Goal: Task Accomplishment & Management: Use online tool/utility

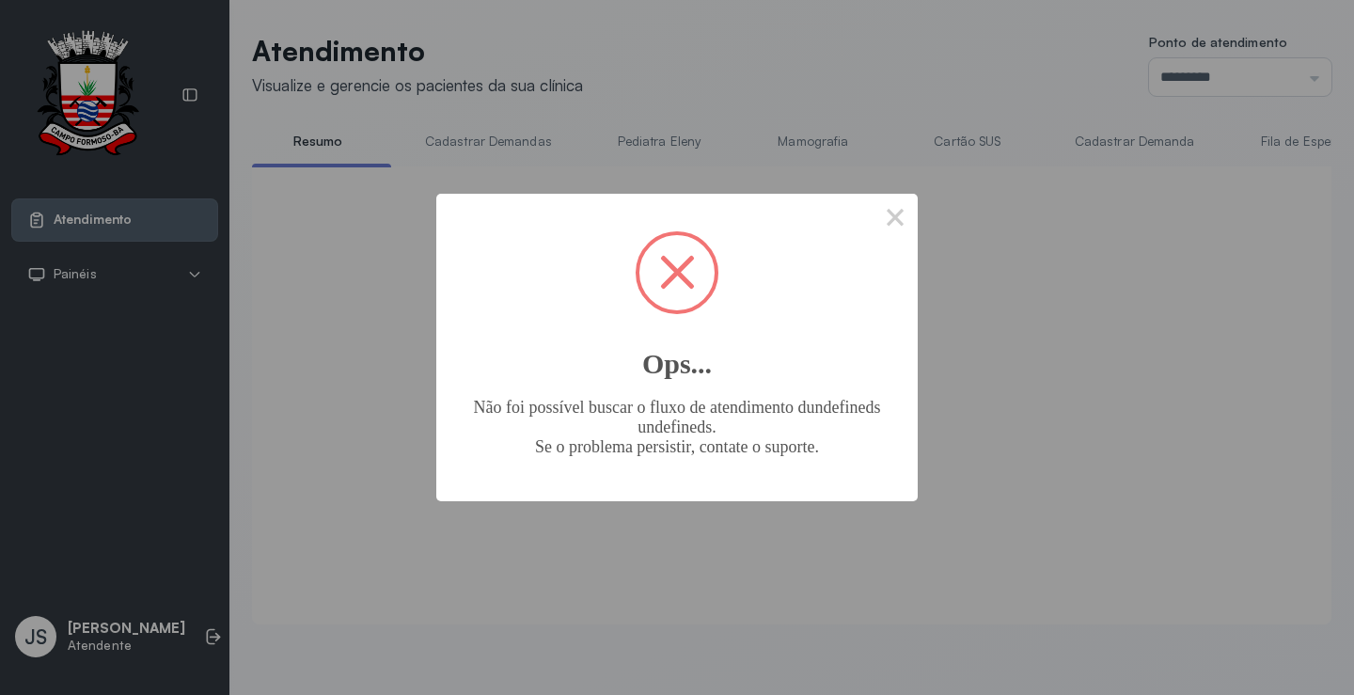
click at [668, 271] on span at bounding box center [676, 272] width 75 height 75
click at [678, 270] on span at bounding box center [677, 272] width 35 height 35
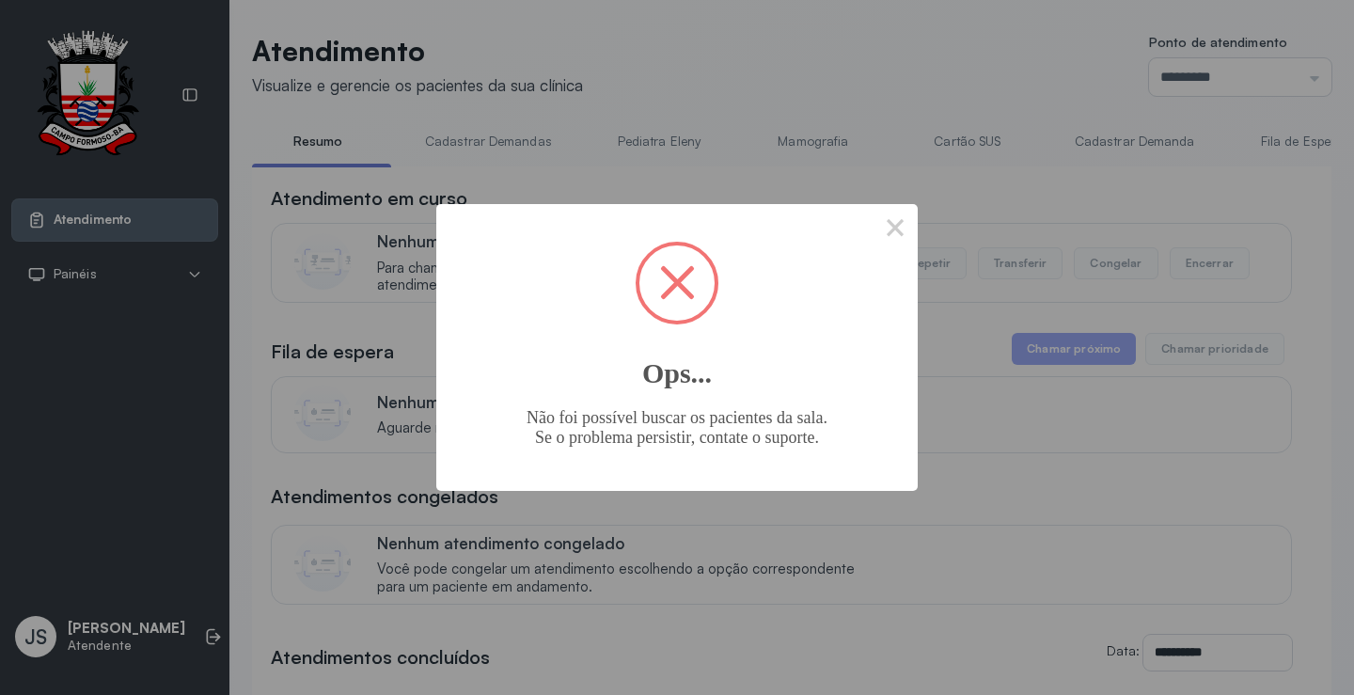
click at [895, 215] on button "×" at bounding box center [894, 226] width 45 height 45
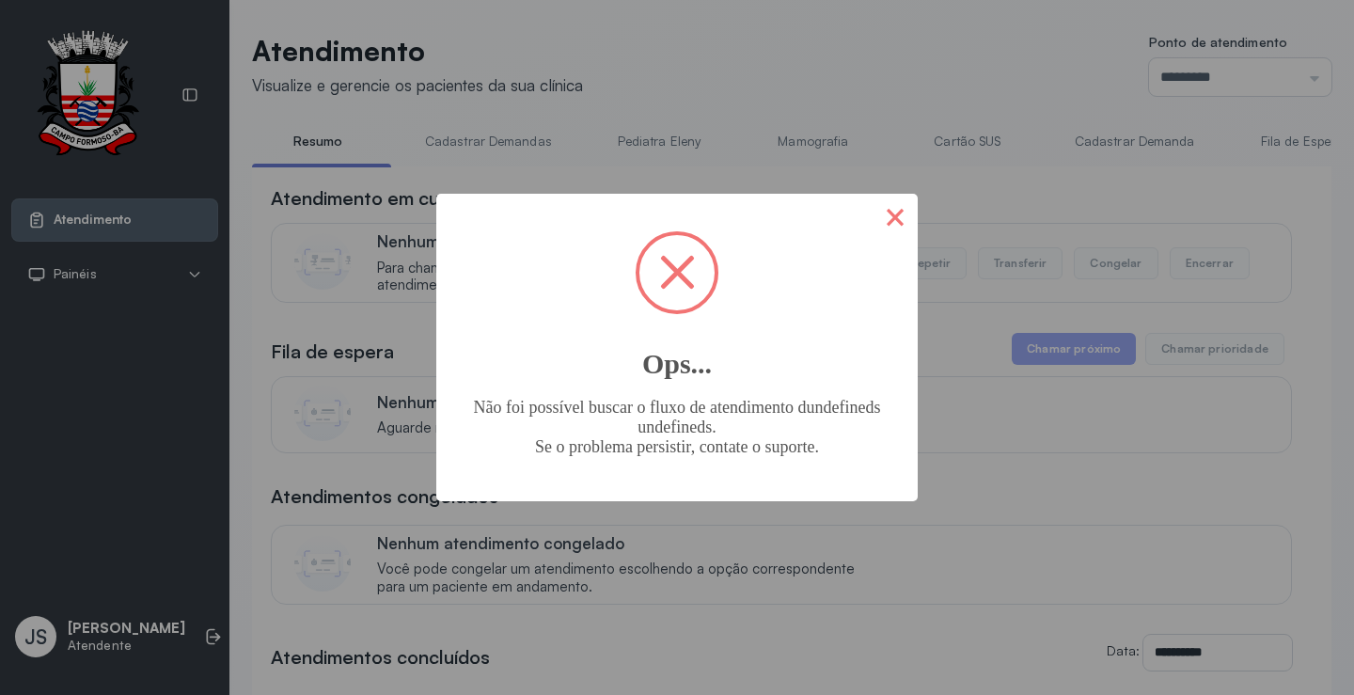
click at [902, 219] on button "×" at bounding box center [894, 216] width 45 height 45
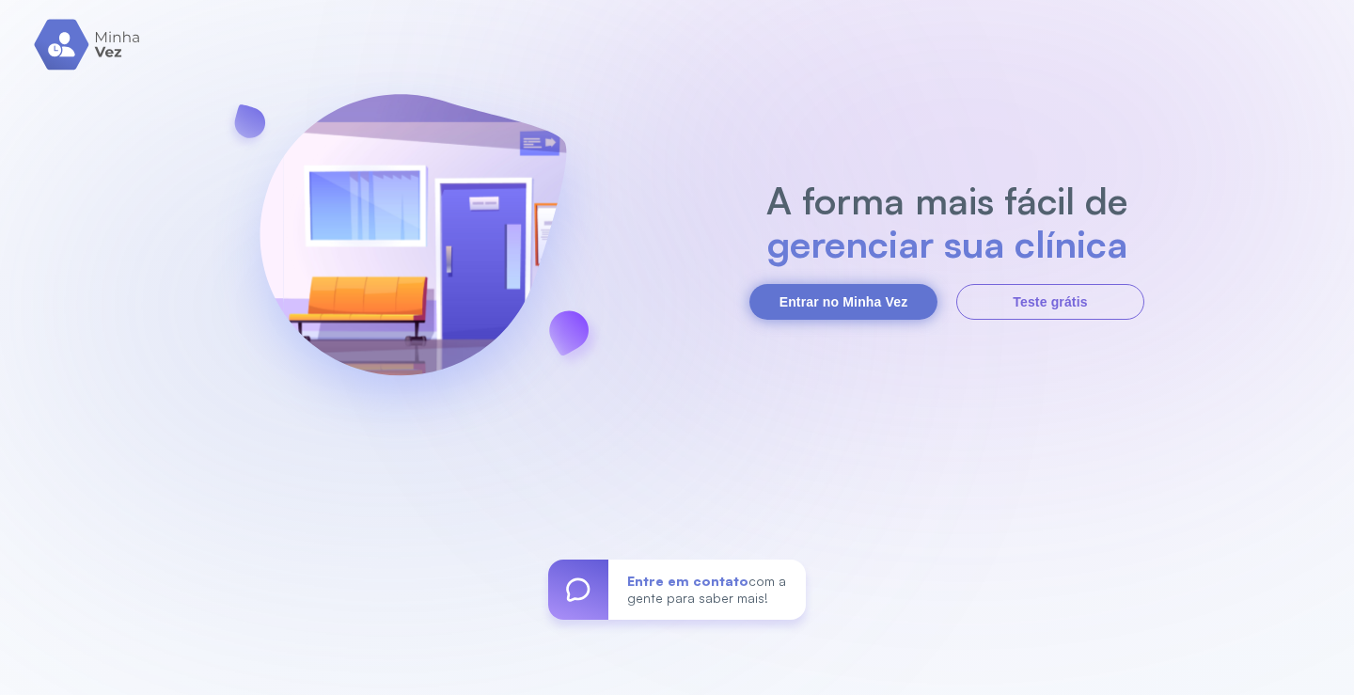
click at [823, 300] on button "Entrar no Minha Vez" at bounding box center [843, 302] width 188 height 36
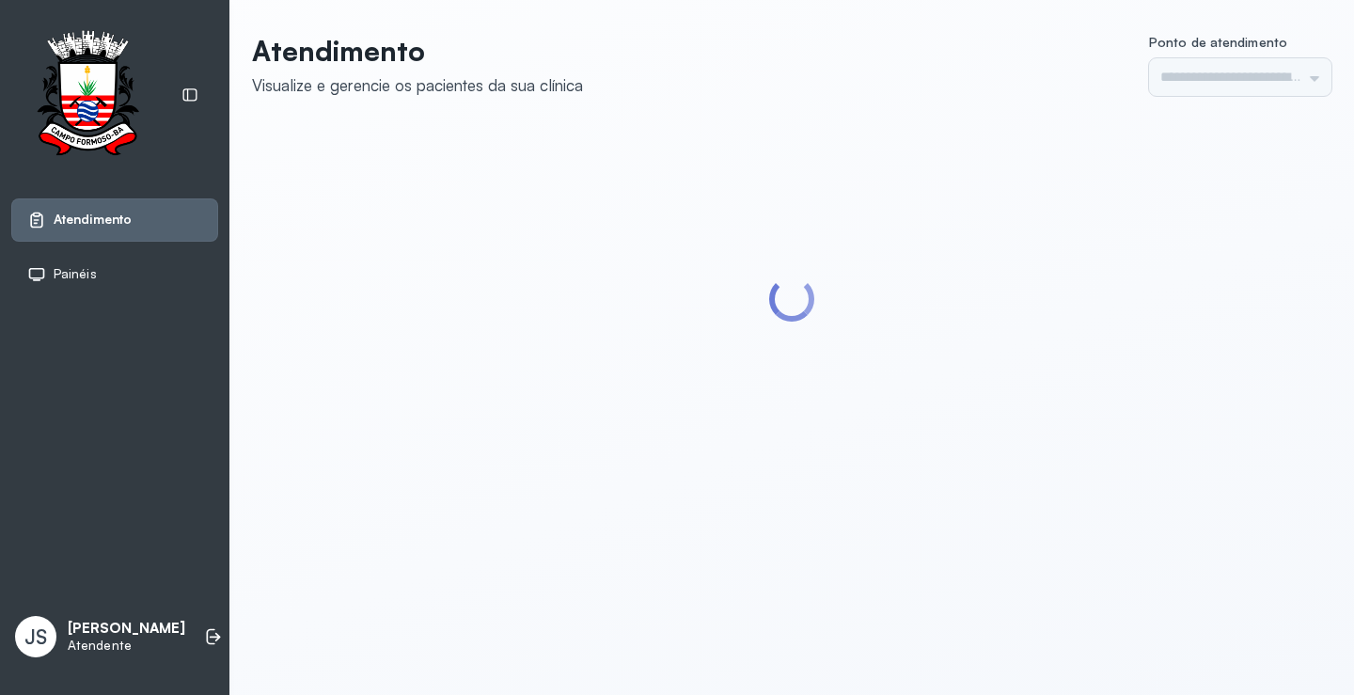
type input "*********"
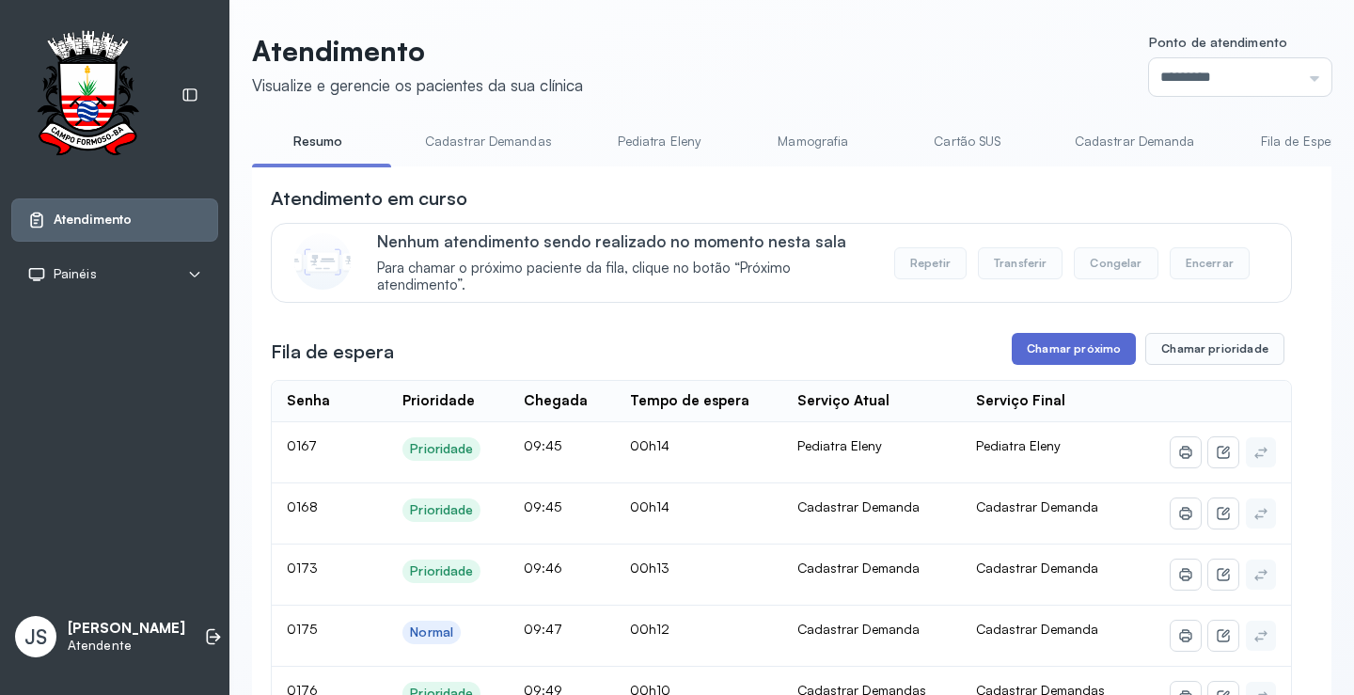
click at [1077, 357] on button "Chamar próximo" at bounding box center [1074, 349] width 124 height 32
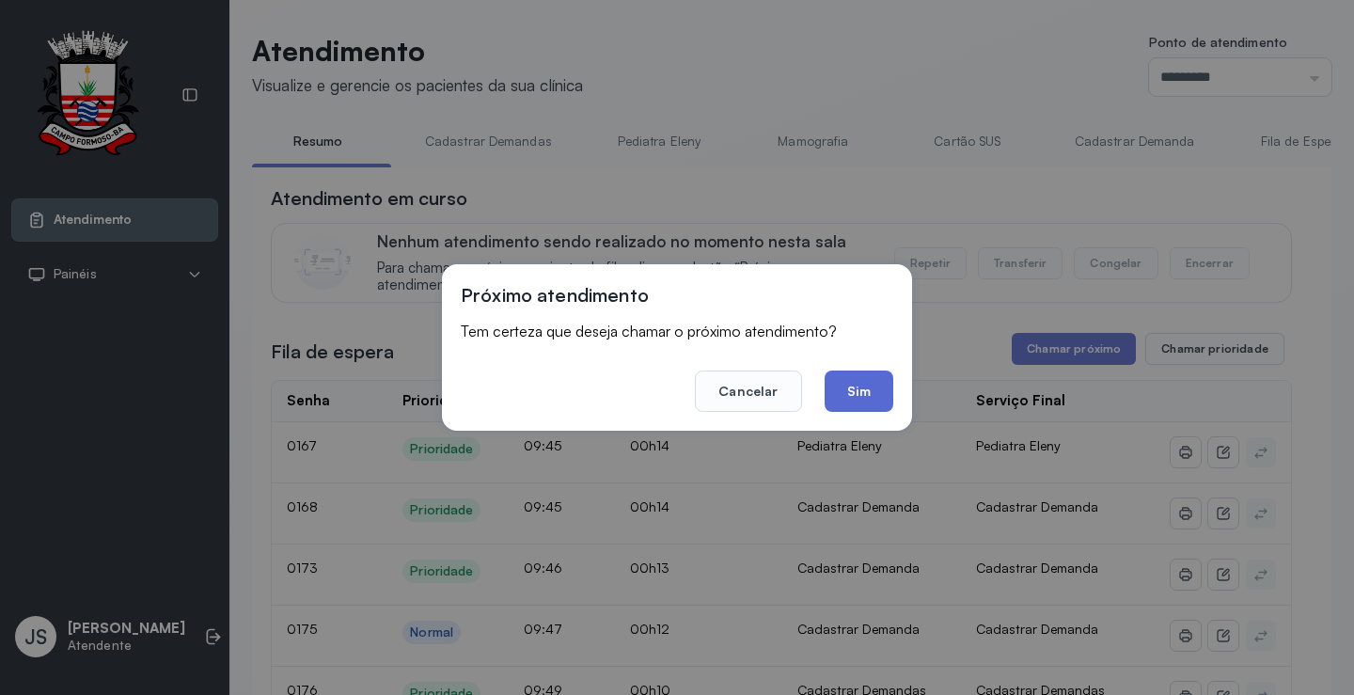
click at [867, 388] on button "Sim" at bounding box center [858, 390] width 69 height 41
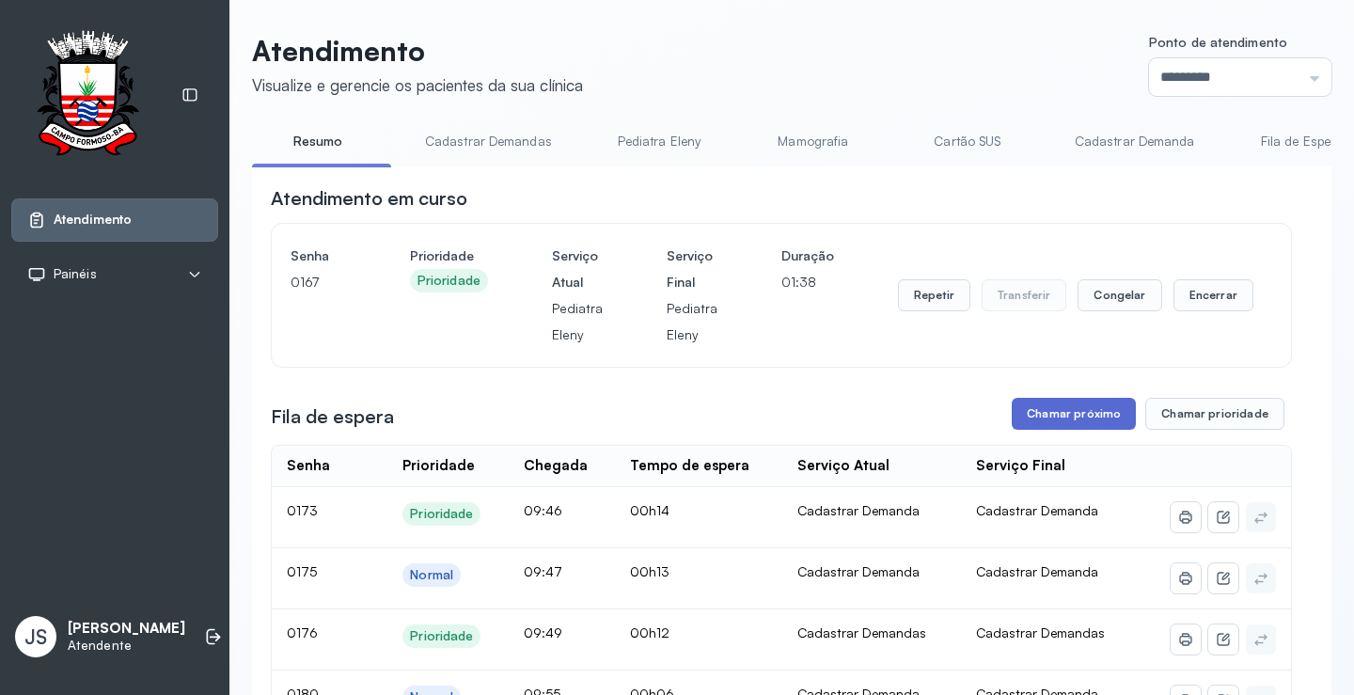
click at [1074, 418] on button "Chamar próximo" at bounding box center [1074, 414] width 124 height 32
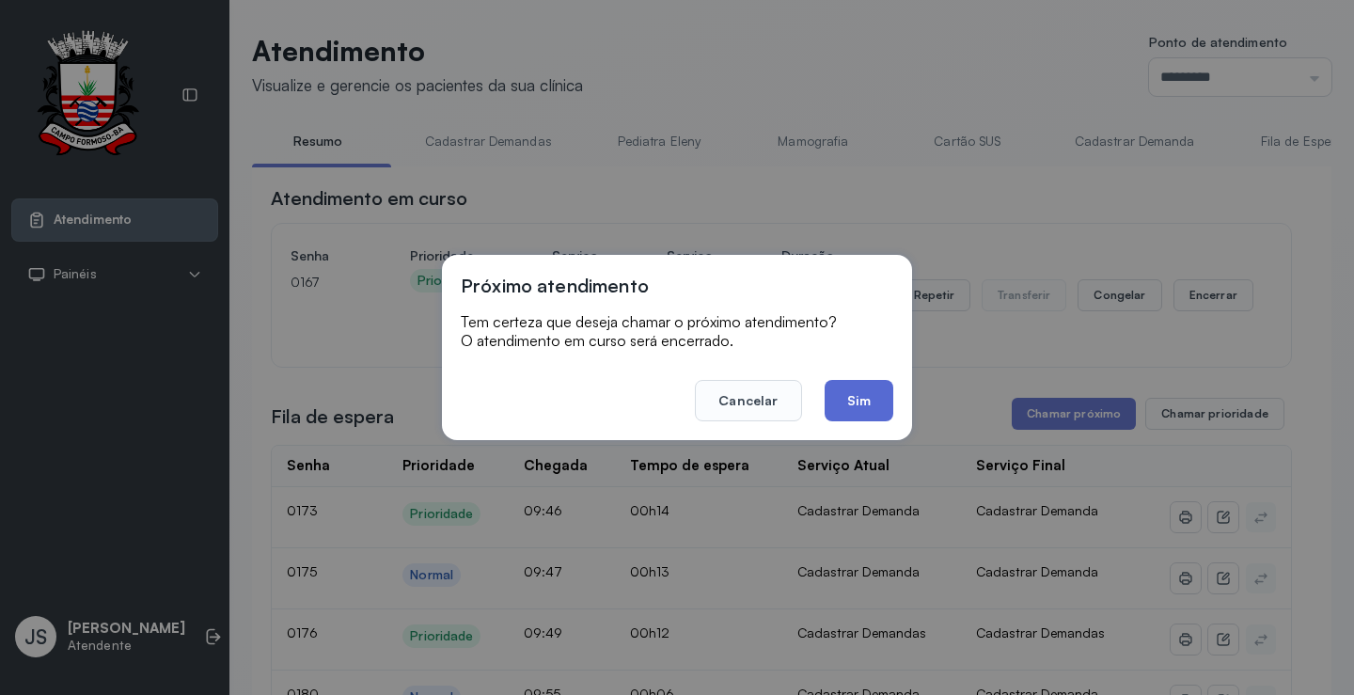
click at [880, 399] on button "Sim" at bounding box center [858, 400] width 69 height 41
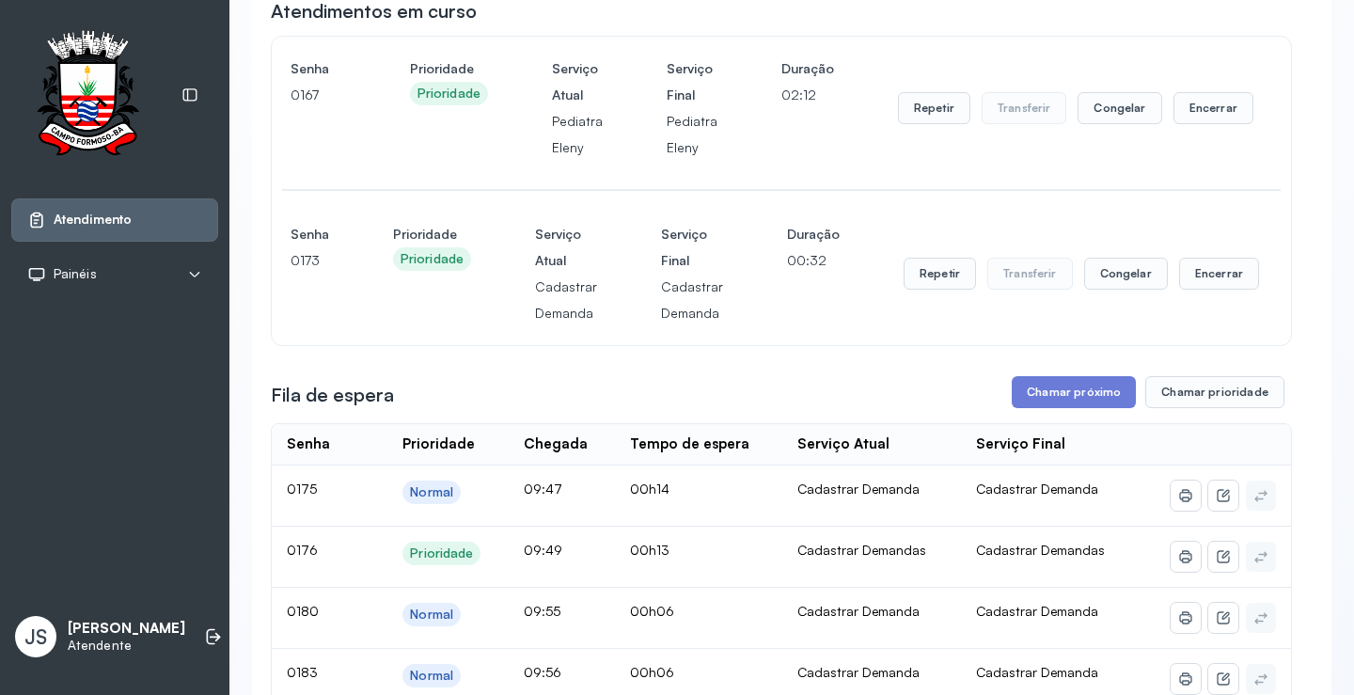
scroll to position [188, 0]
click at [1074, 396] on button "Chamar próximo" at bounding box center [1074, 391] width 124 height 32
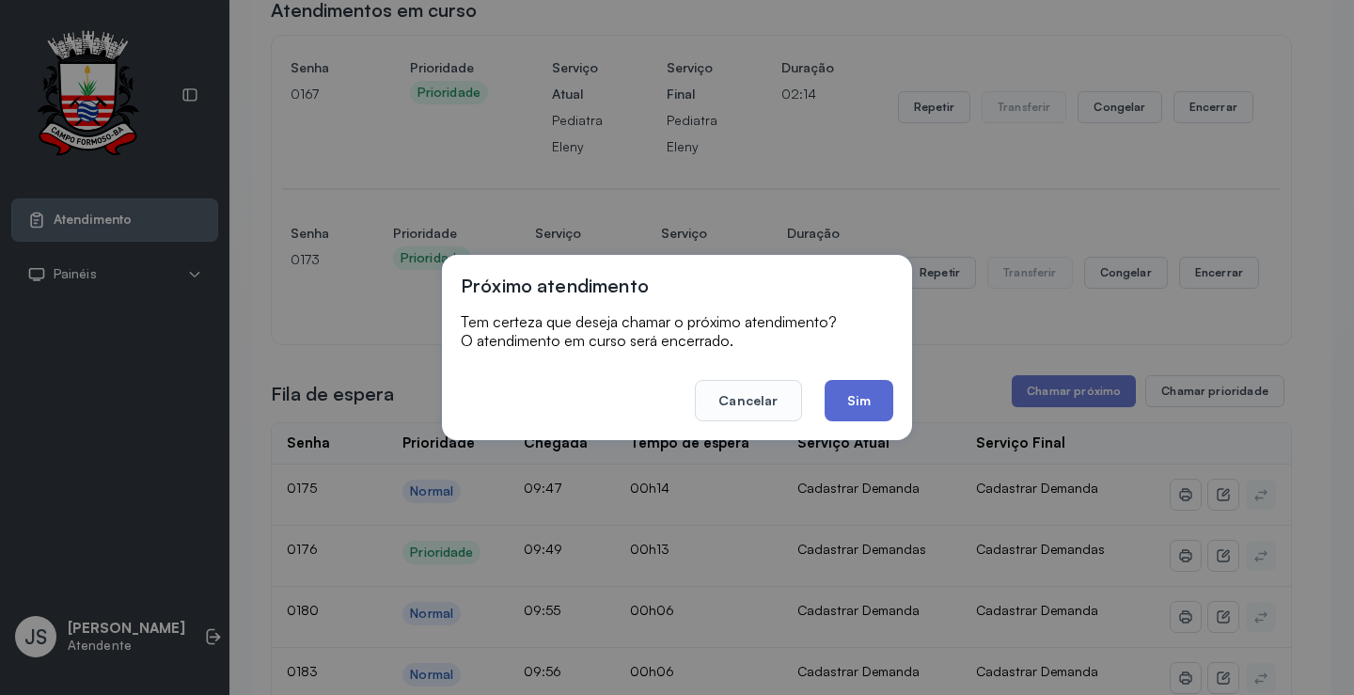
click at [862, 397] on button "Sim" at bounding box center [858, 400] width 69 height 41
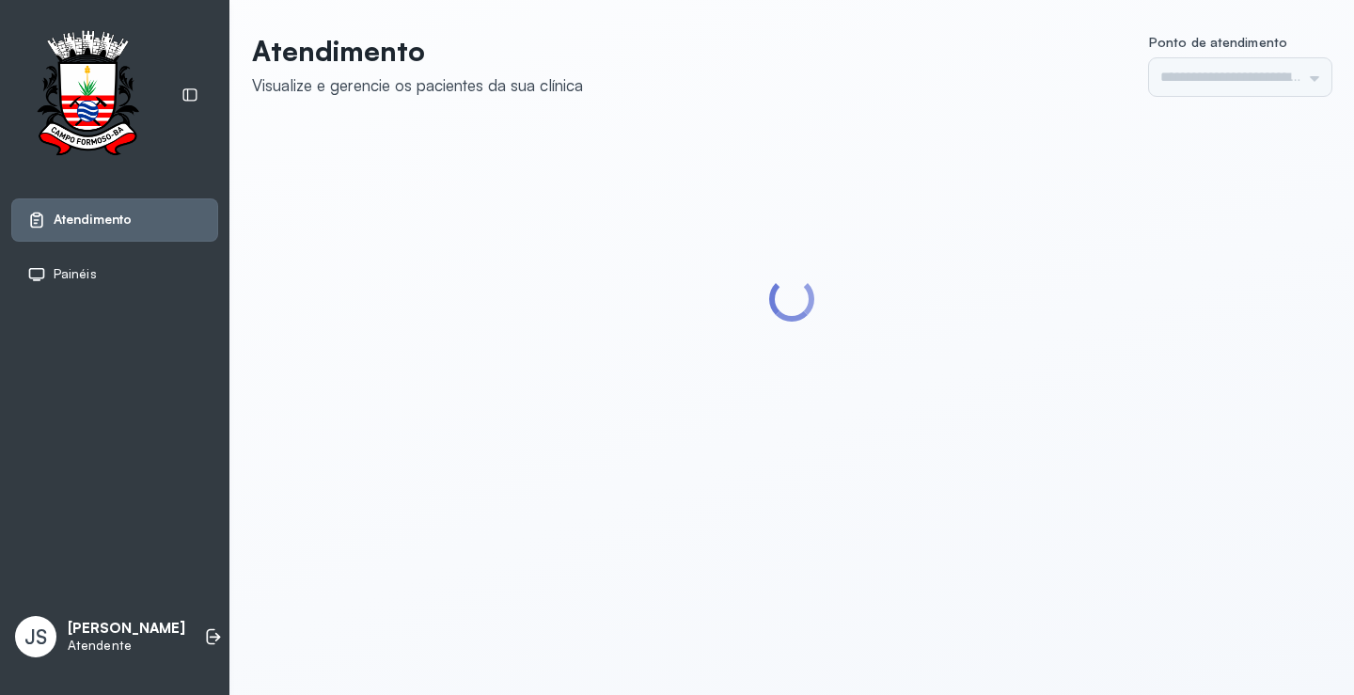
type input "*********"
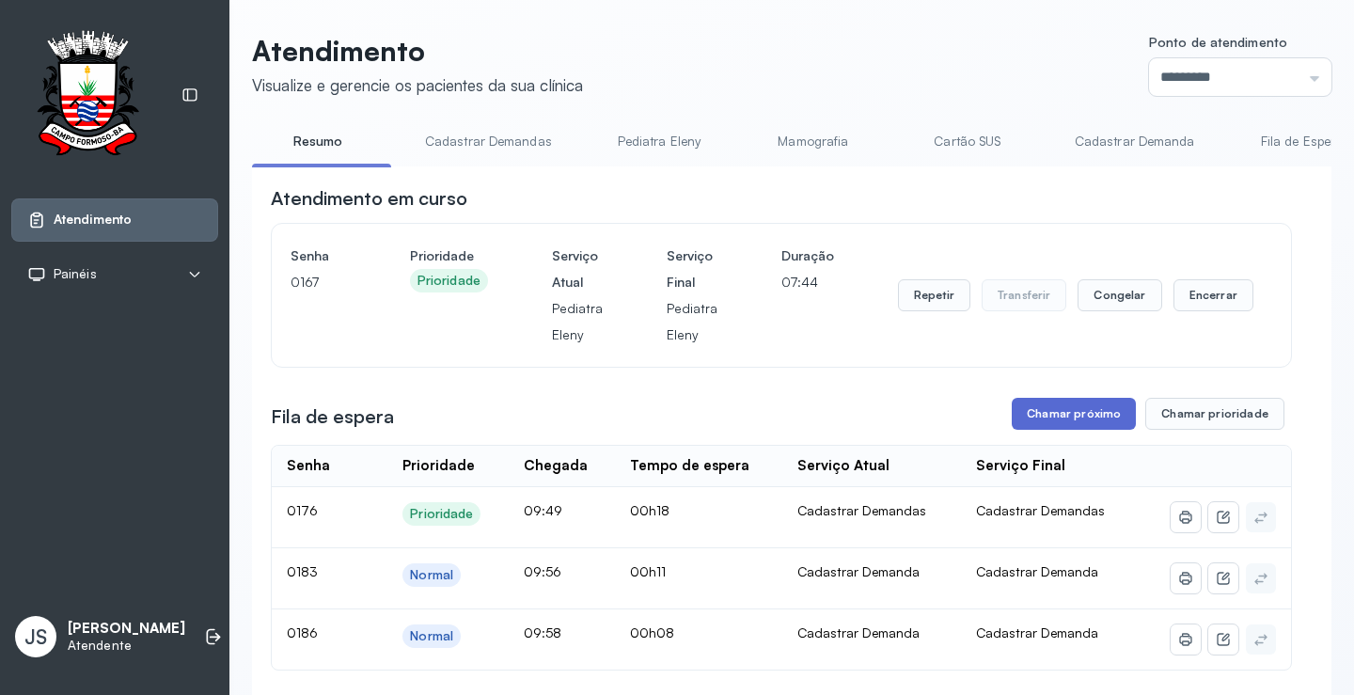
click at [1059, 420] on button "Chamar próximo" at bounding box center [1074, 414] width 124 height 32
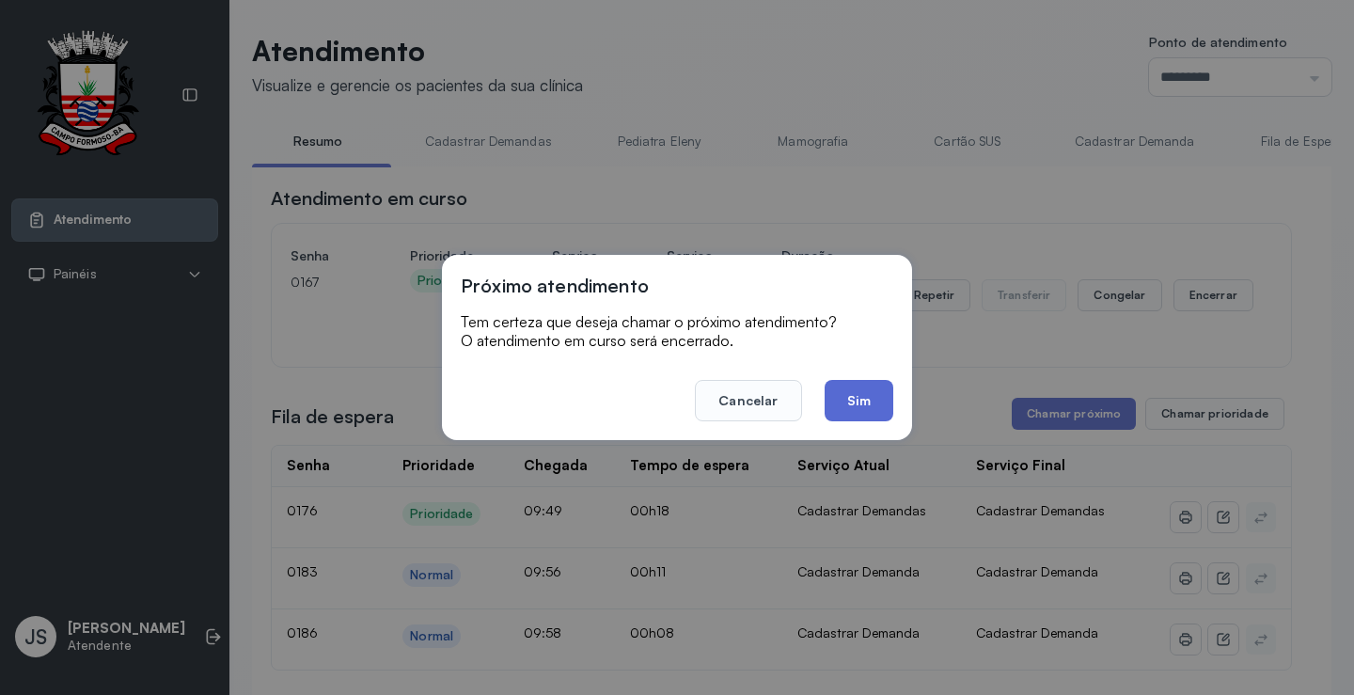
click at [857, 400] on button "Sim" at bounding box center [858, 400] width 69 height 41
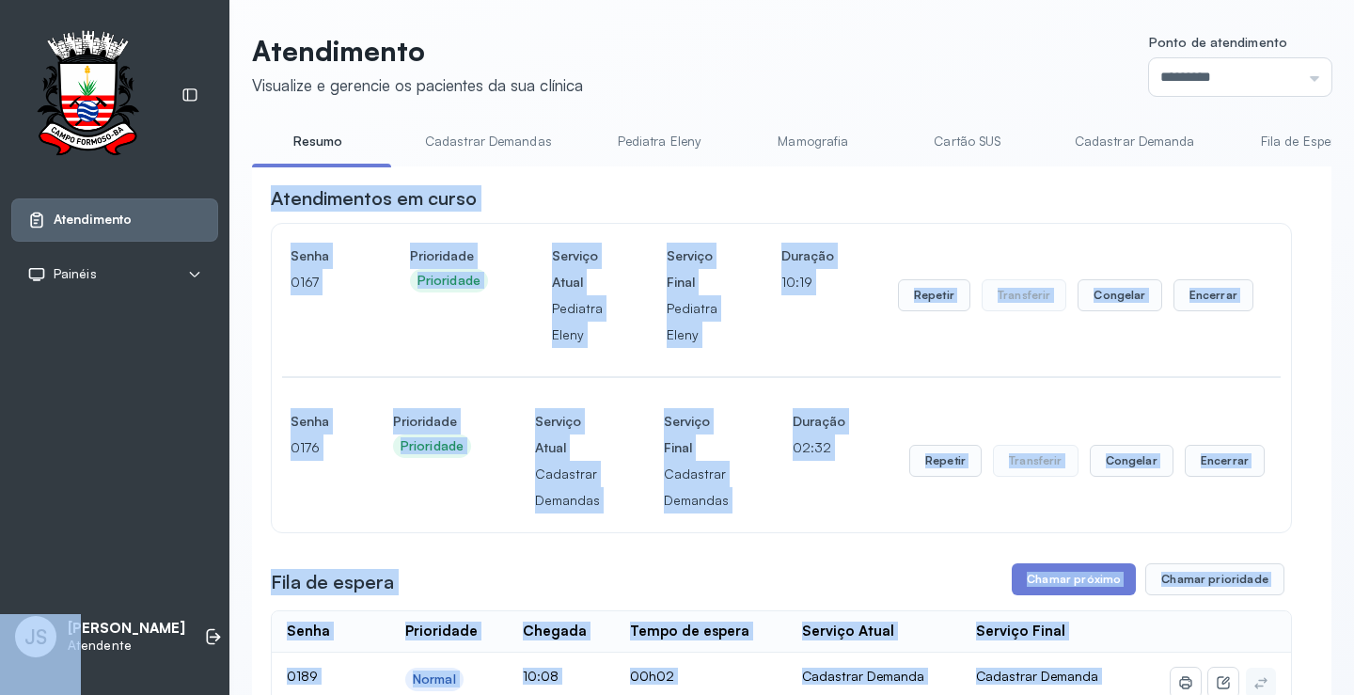
click at [1248, 199] on div "Atendimentos em curso" at bounding box center [781, 198] width 1021 height 26
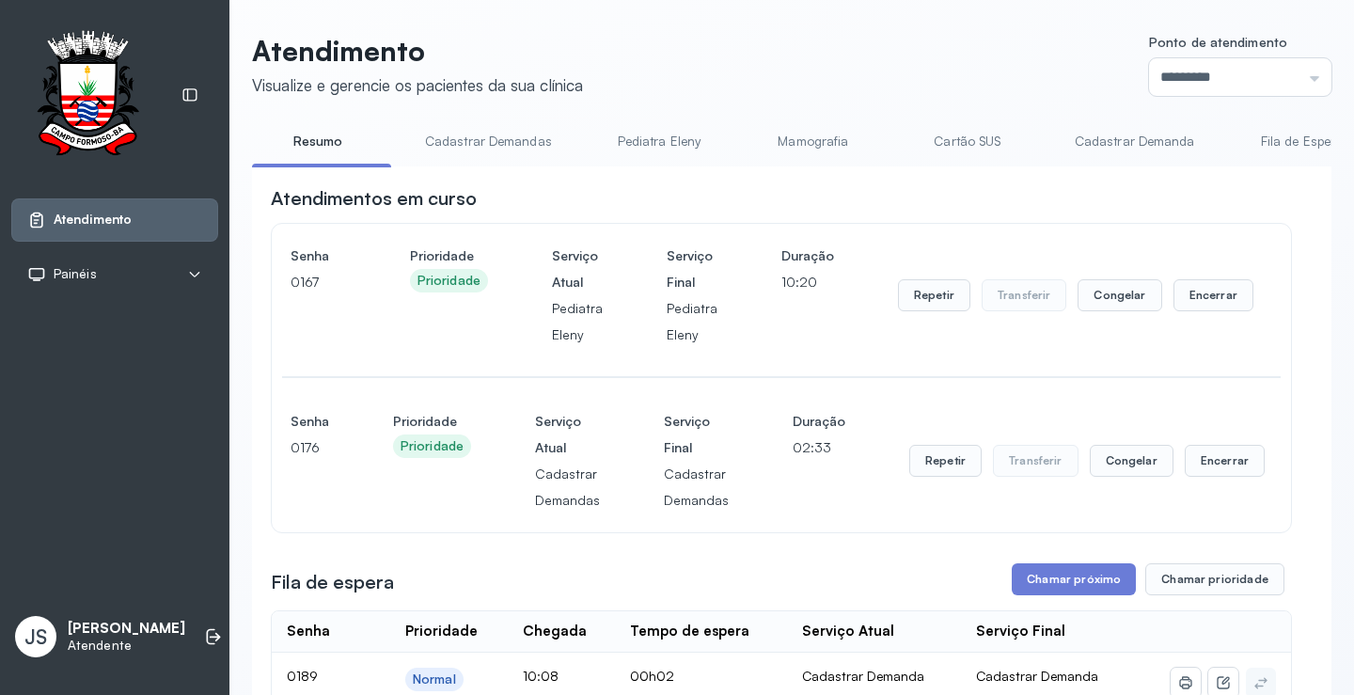
scroll to position [188, 0]
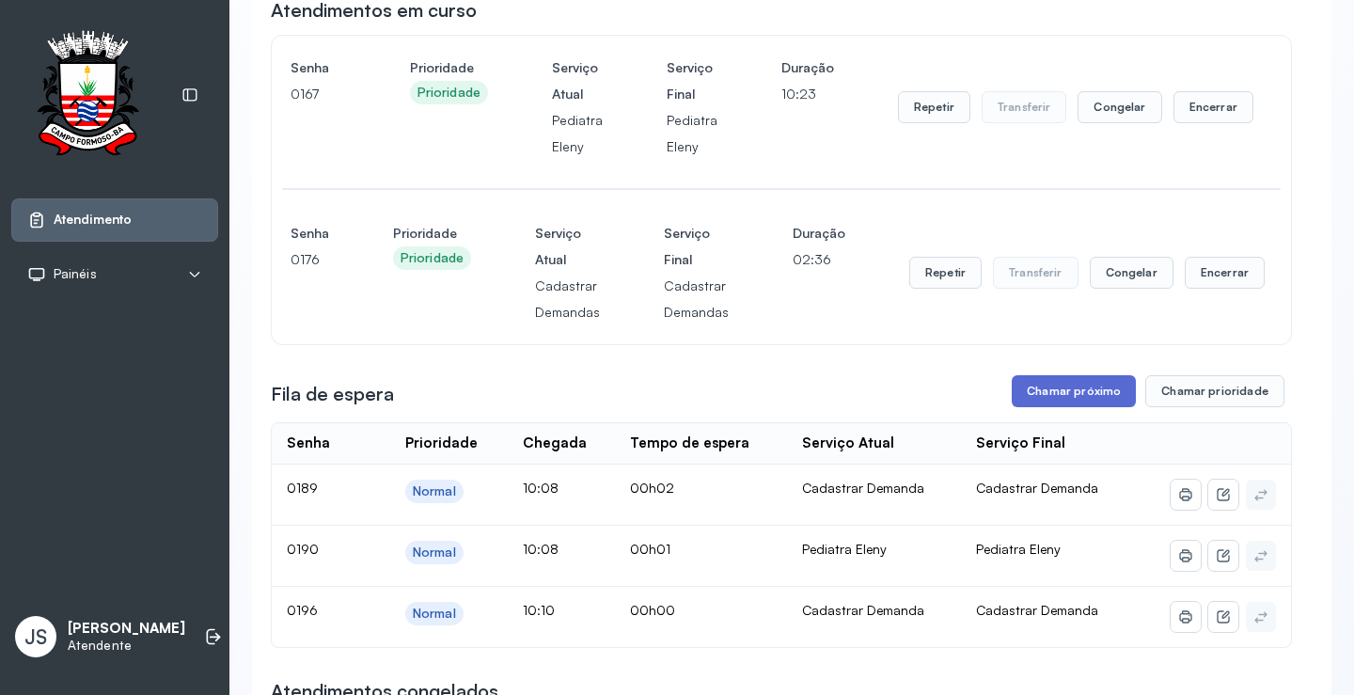
click at [1084, 400] on button "Chamar próximo" at bounding box center [1074, 391] width 124 height 32
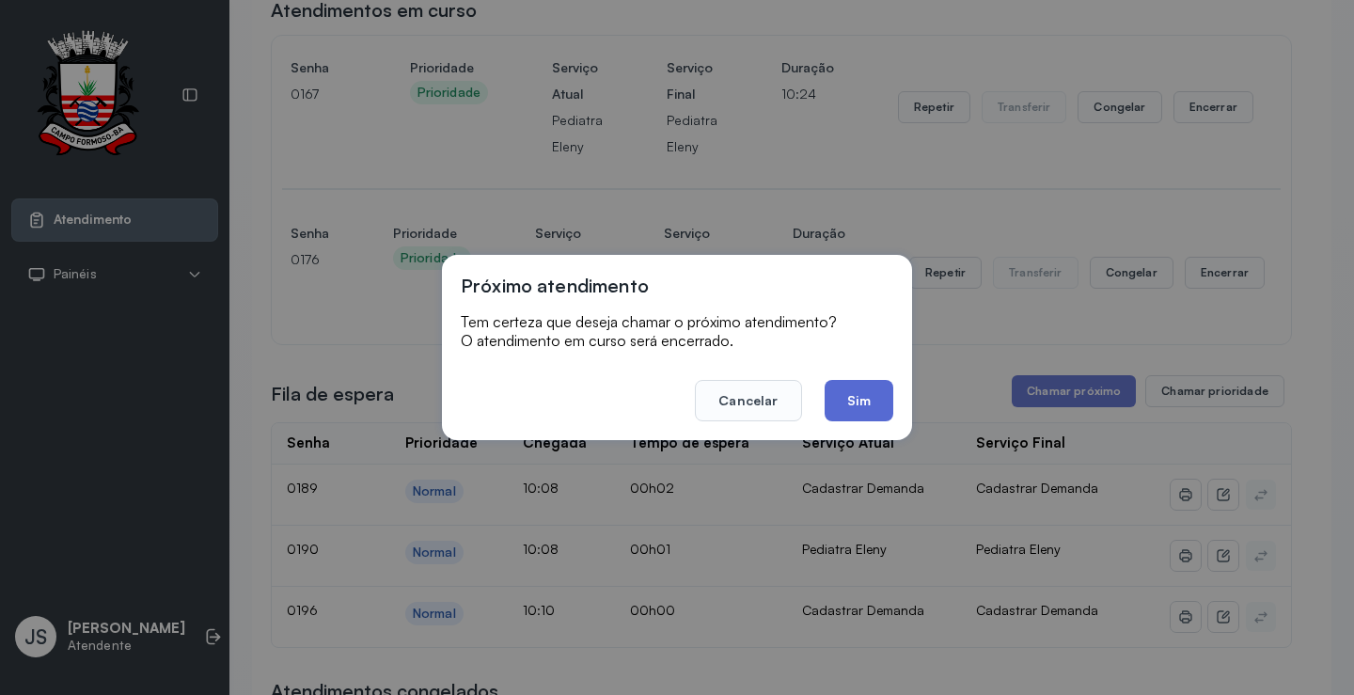
click at [857, 395] on button "Sim" at bounding box center [858, 400] width 69 height 41
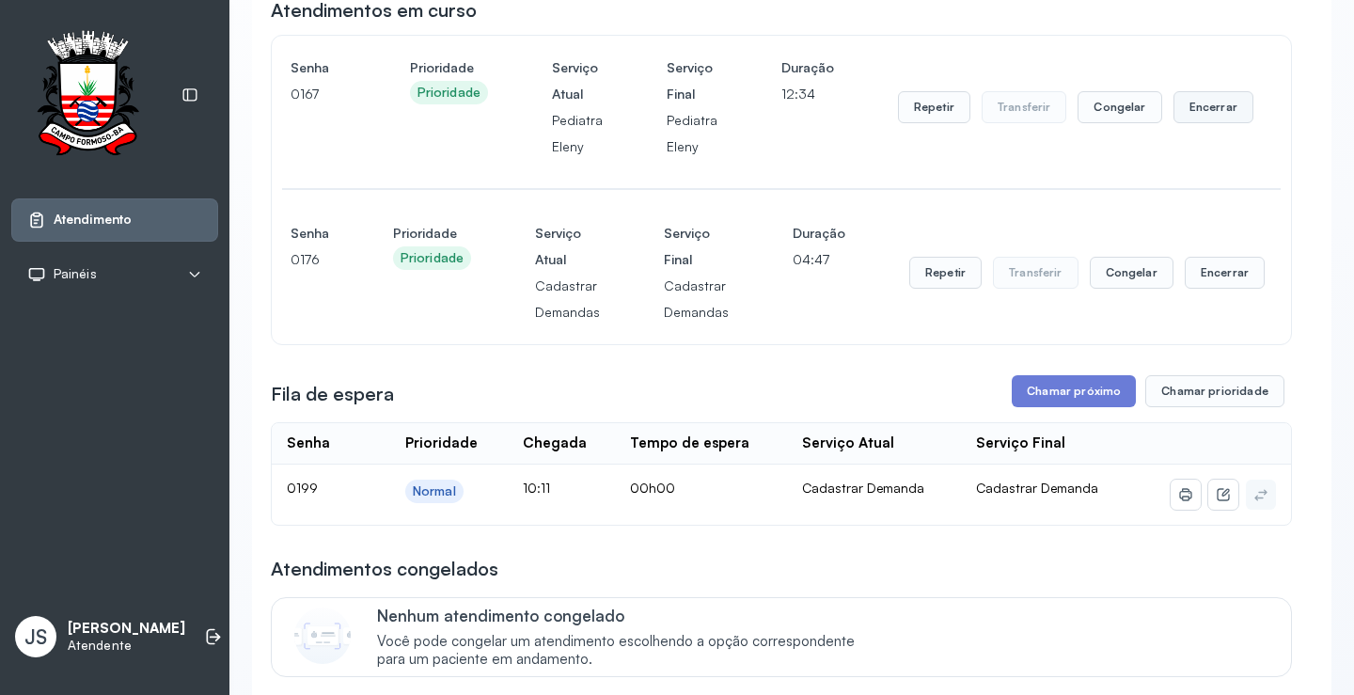
click at [1202, 112] on button "Encerrar" at bounding box center [1213, 107] width 80 height 32
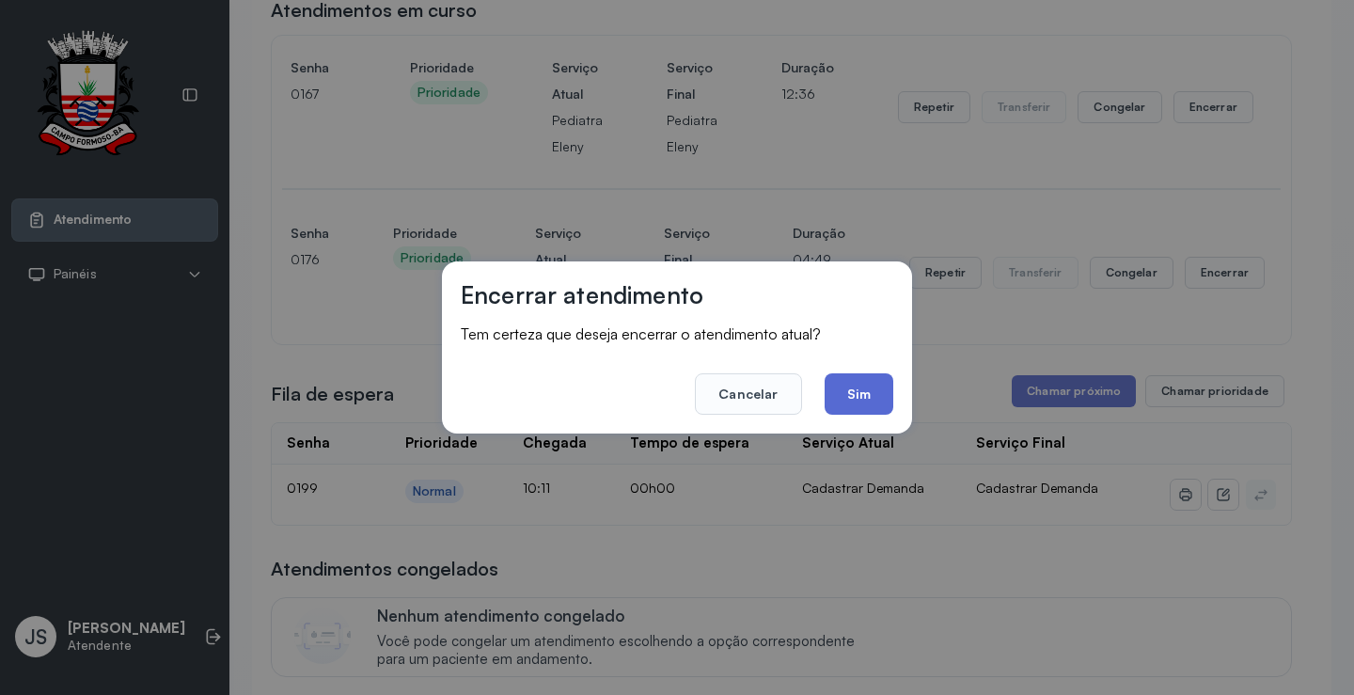
click at [855, 386] on button "Sim" at bounding box center [858, 393] width 69 height 41
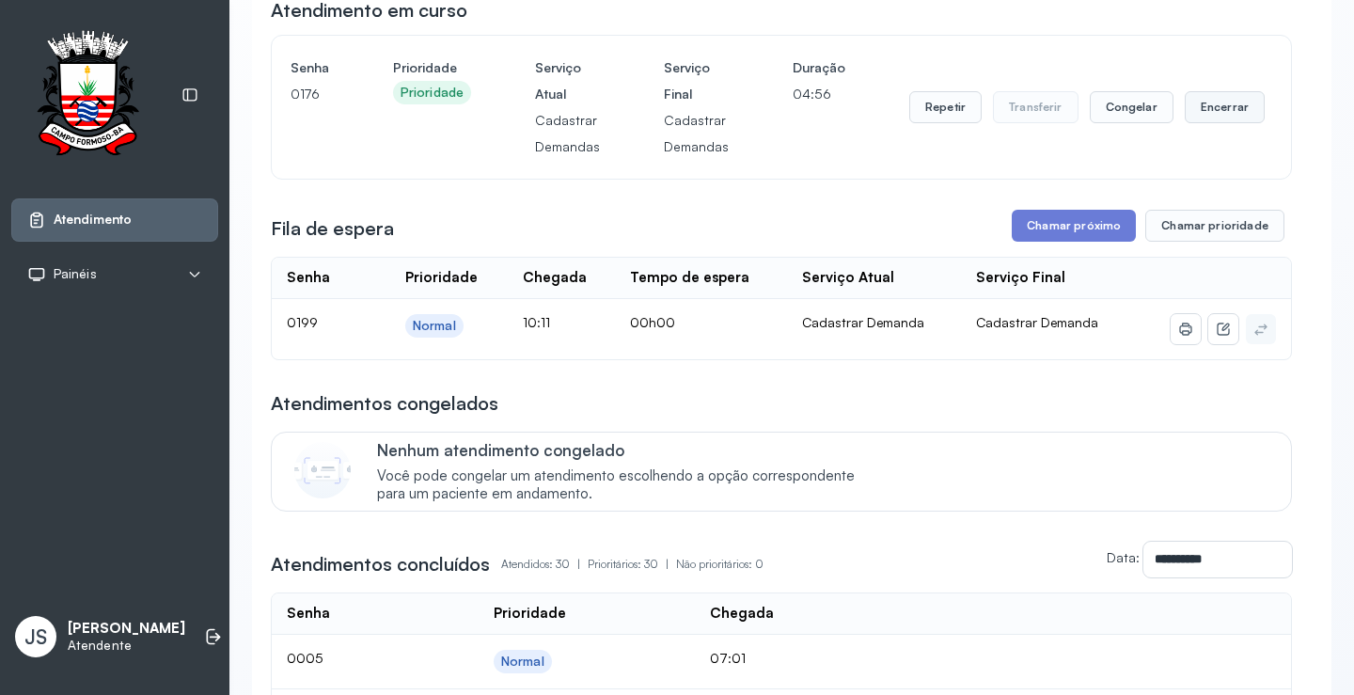
click at [1215, 114] on button "Encerrar" at bounding box center [1224, 107] width 80 height 32
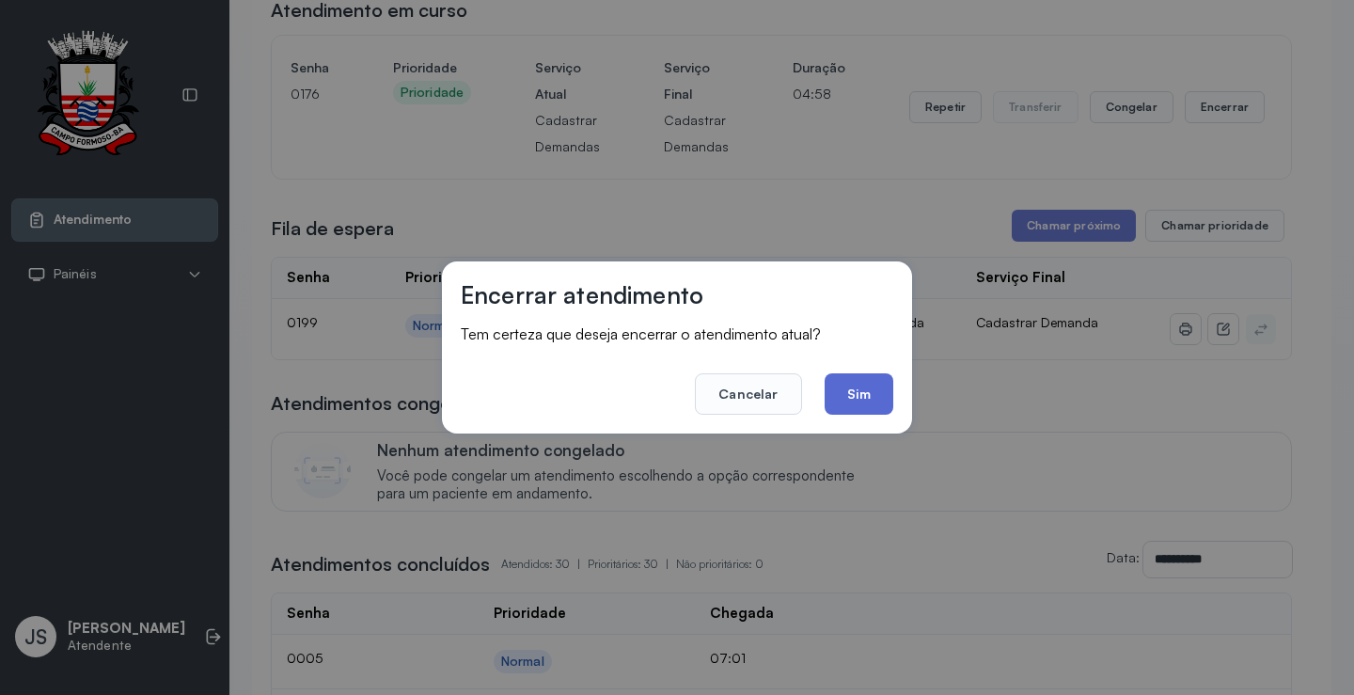
click at [875, 383] on button "Sim" at bounding box center [858, 393] width 69 height 41
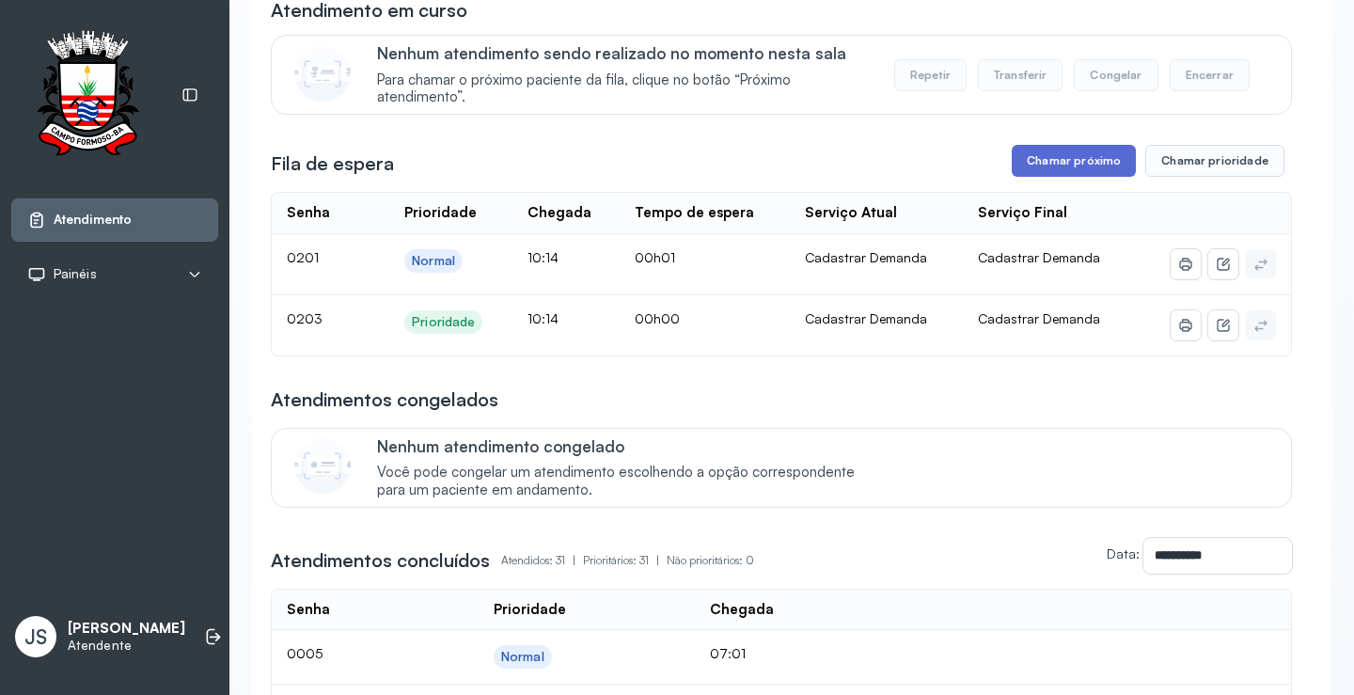
click at [1069, 162] on button "Chamar próximo" at bounding box center [1074, 161] width 124 height 32
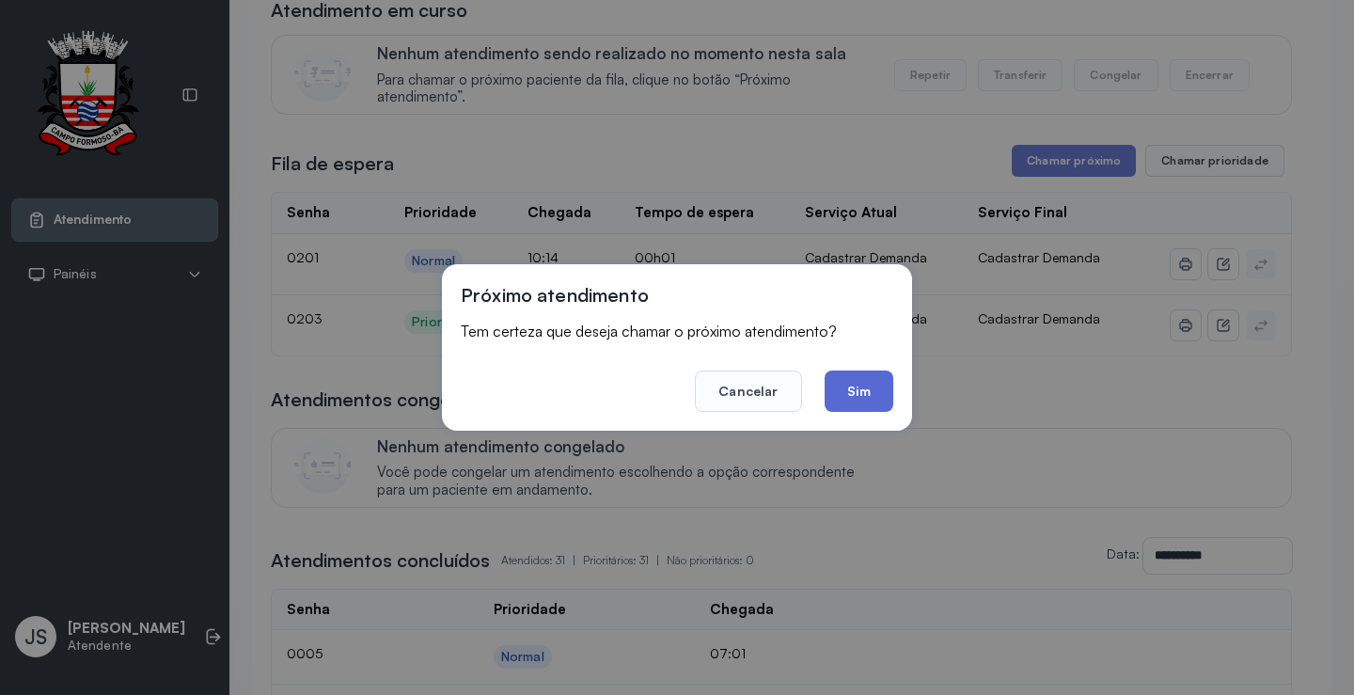
click at [856, 383] on button "Sim" at bounding box center [858, 390] width 69 height 41
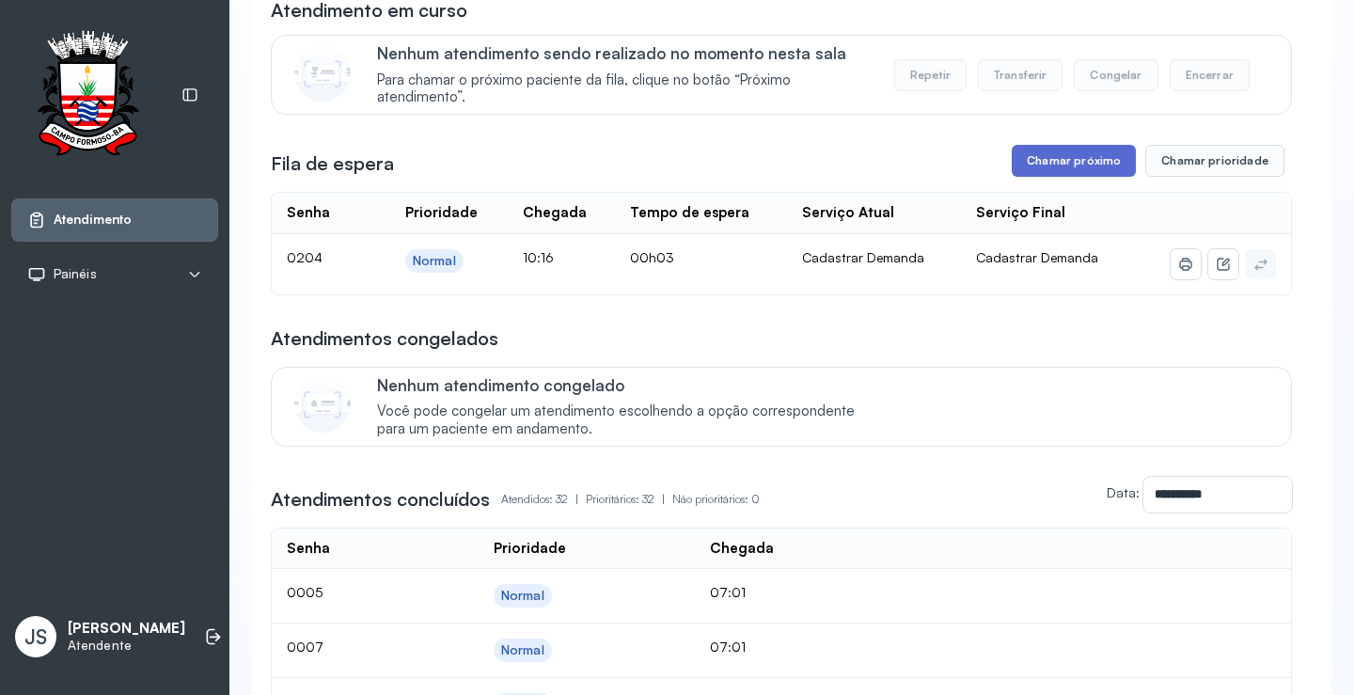
click at [1086, 167] on button "Chamar próximo" at bounding box center [1074, 161] width 124 height 32
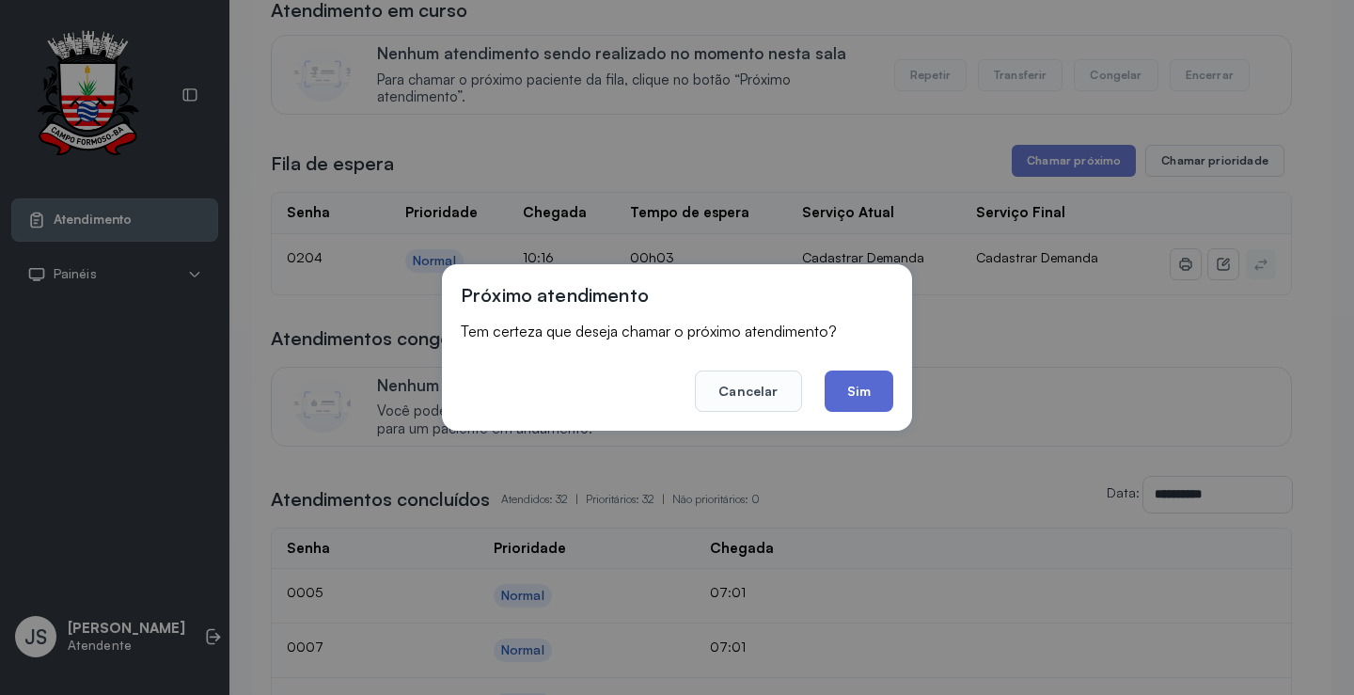
drag, startPoint x: 851, startPoint y: 383, endPoint x: 923, endPoint y: 383, distance: 72.4
click at [853, 383] on button "Sim" at bounding box center [858, 390] width 69 height 41
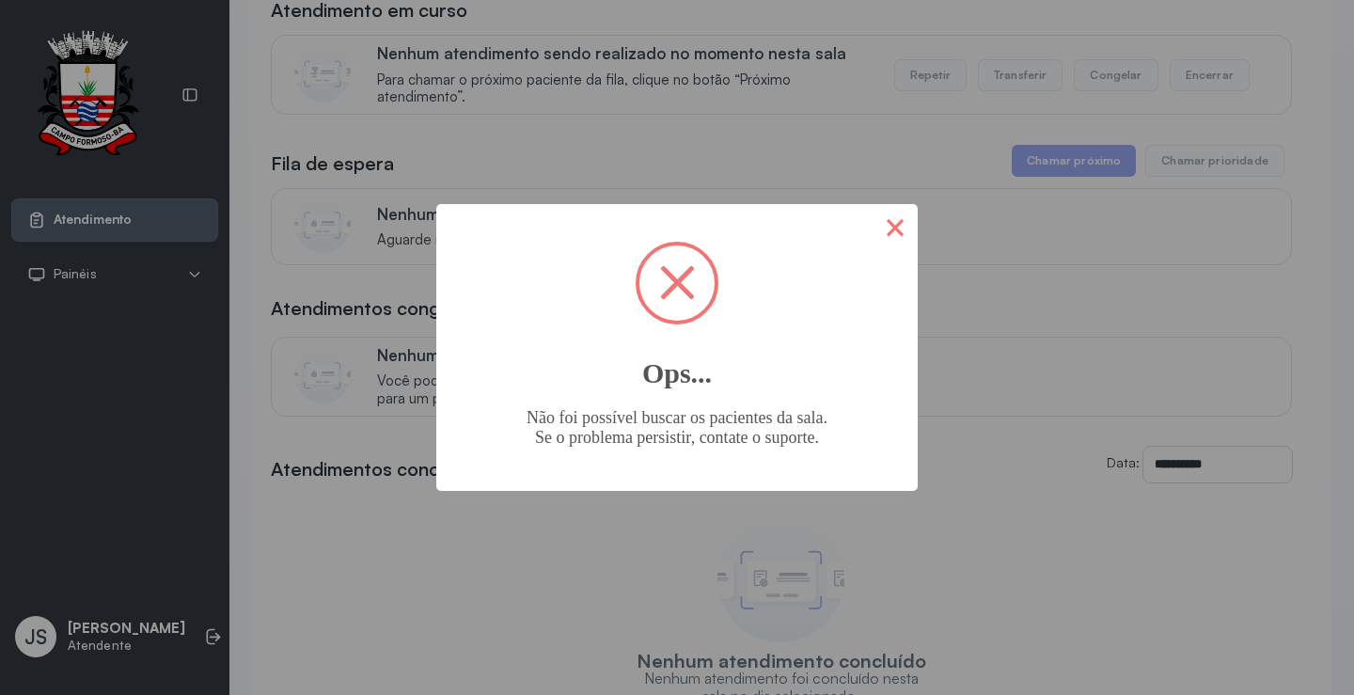
click at [892, 227] on button "×" at bounding box center [894, 226] width 45 height 45
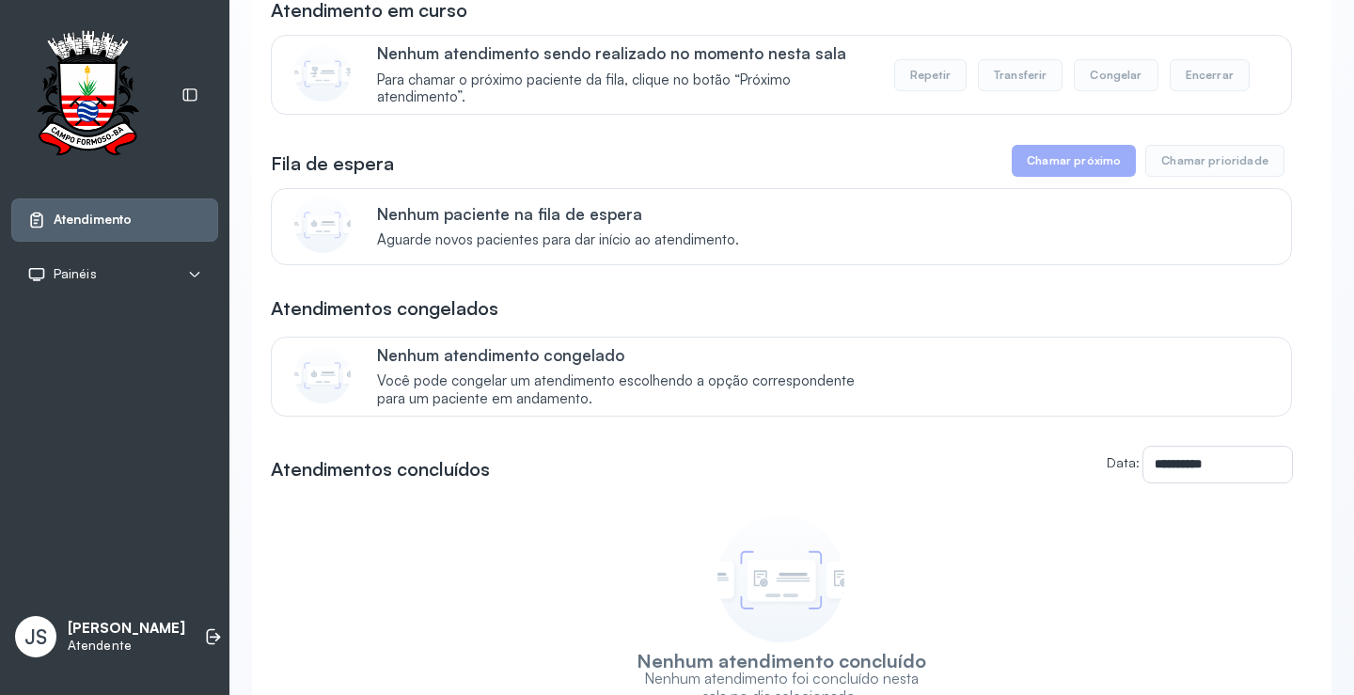
scroll to position [0, 0]
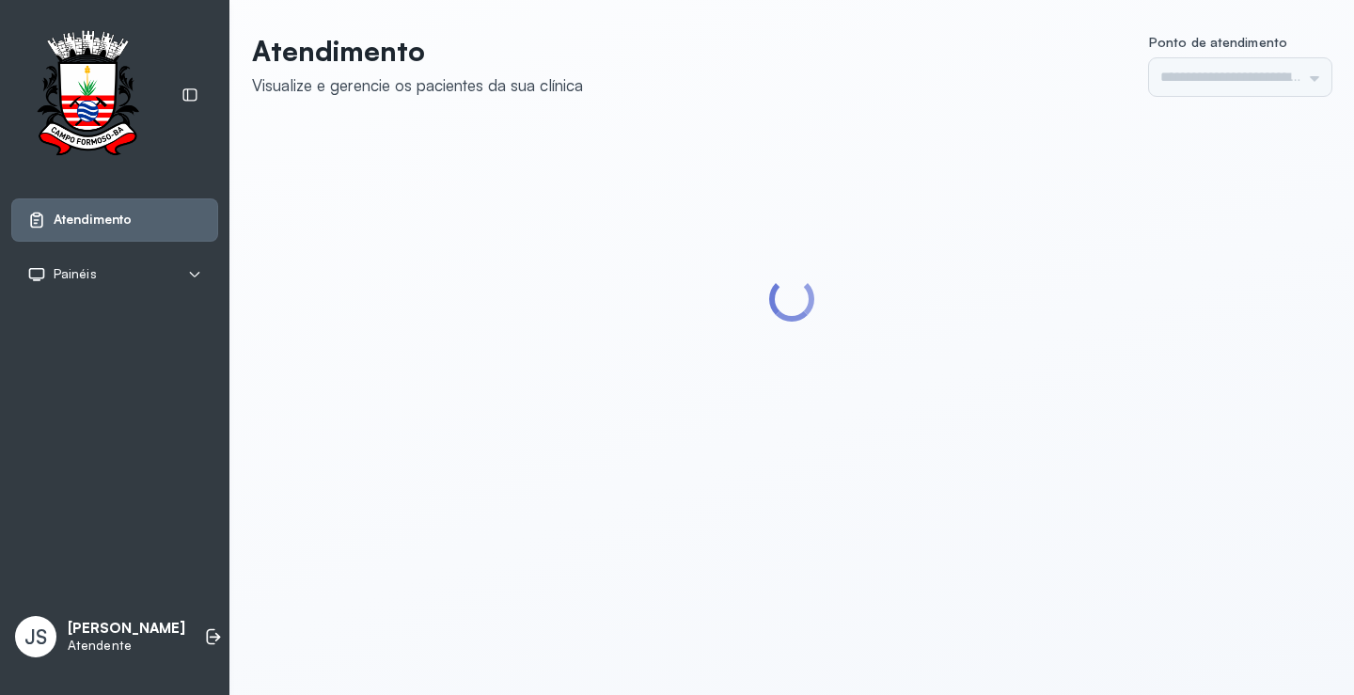
type input "*********"
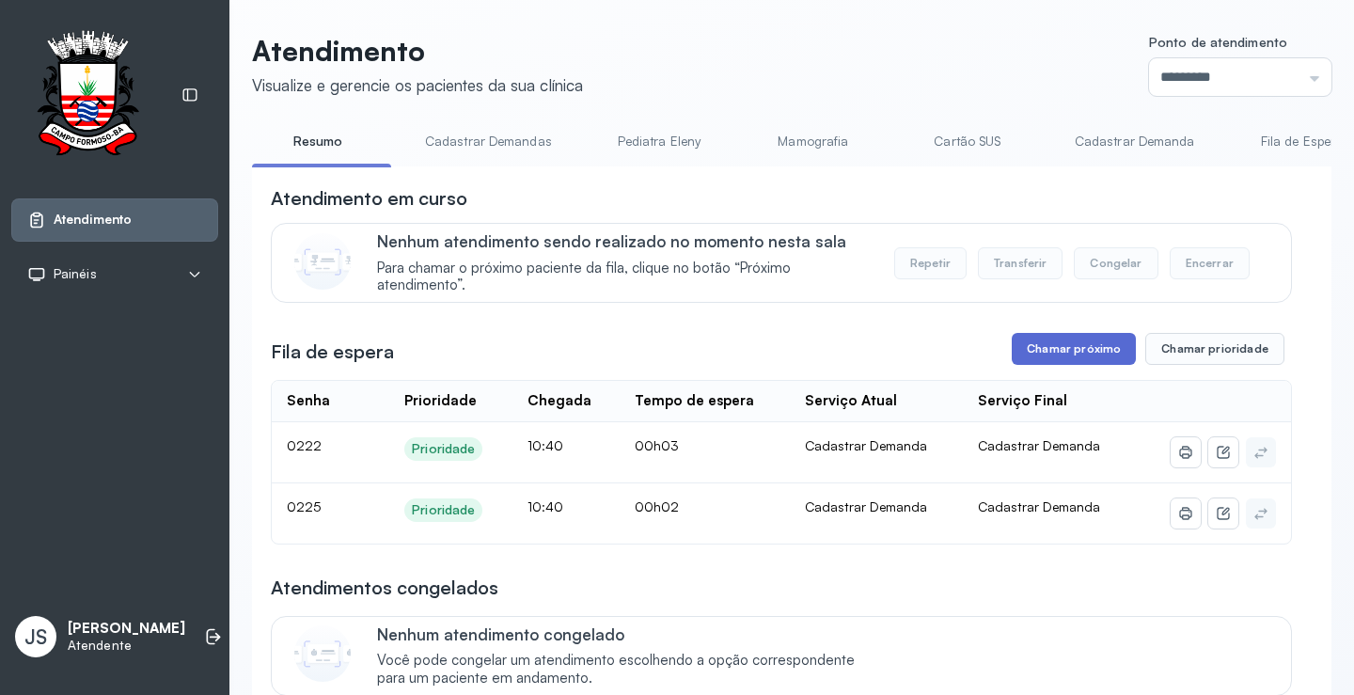
click at [1080, 355] on button "Chamar próximo" at bounding box center [1074, 349] width 124 height 32
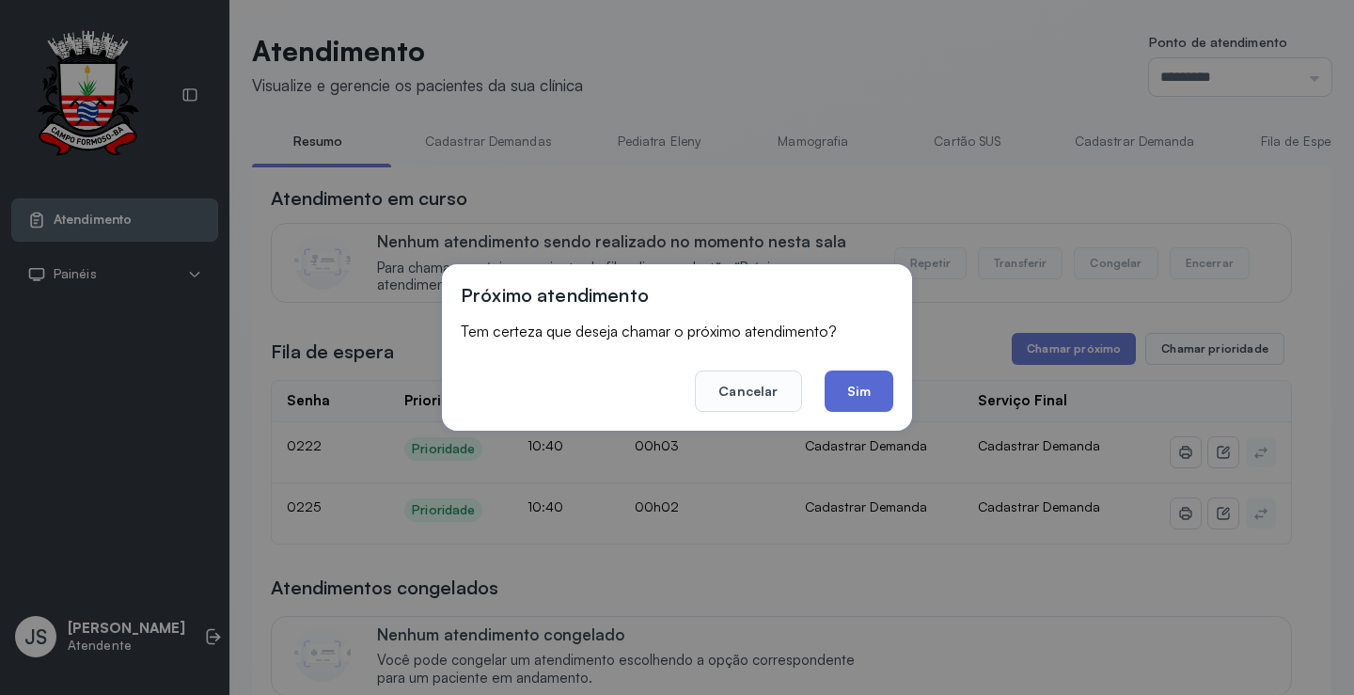
click at [853, 384] on button "Sim" at bounding box center [858, 390] width 69 height 41
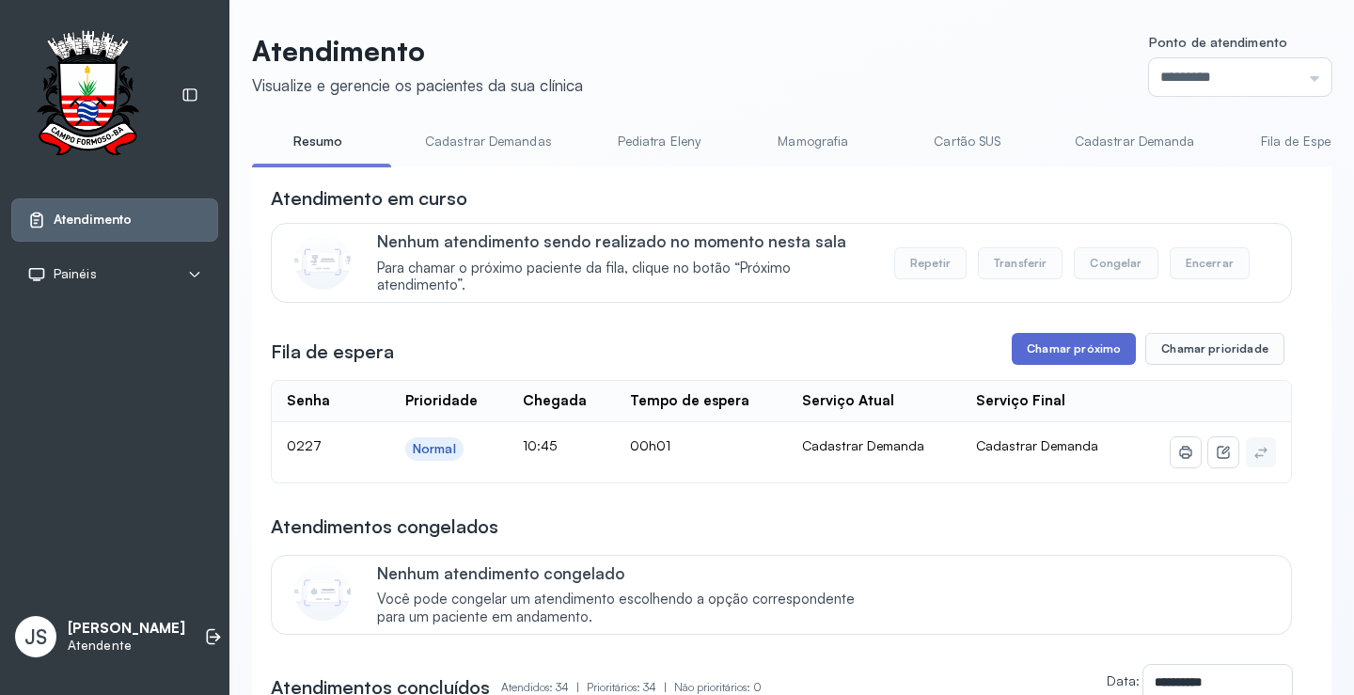
click at [1080, 359] on button "Chamar próximo" at bounding box center [1074, 349] width 124 height 32
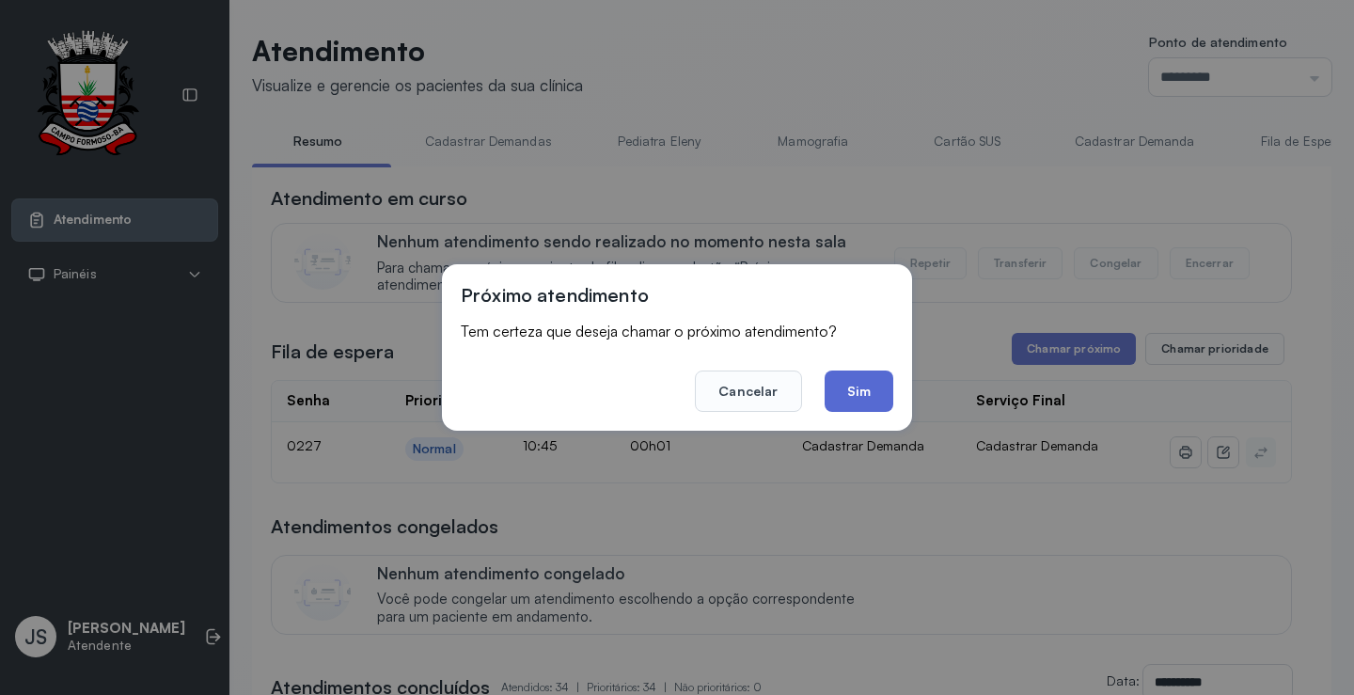
click at [848, 393] on button "Sim" at bounding box center [858, 390] width 69 height 41
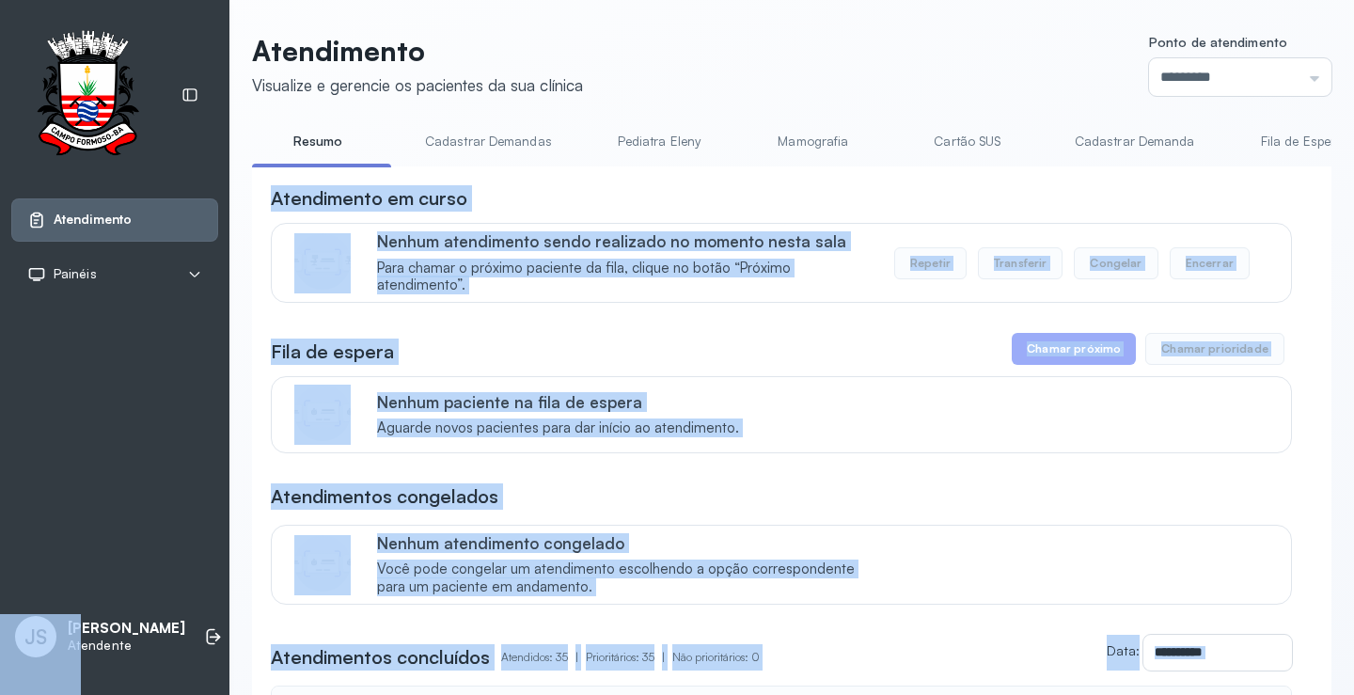
click at [954, 428] on div "Nenhum paciente na fila de espera Aguarde novos pacientes para dar início ao at…" at bounding box center [822, 414] width 891 height 45
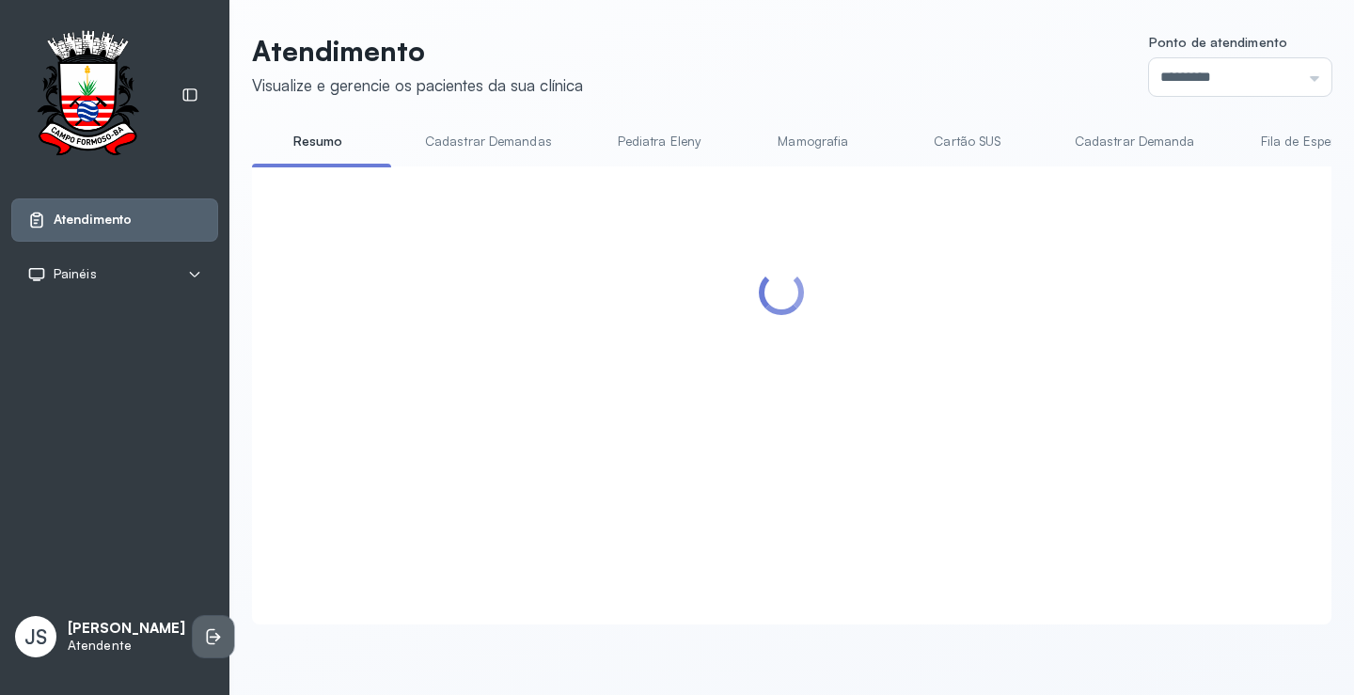
click at [204, 641] on icon at bounding box center [213, 636] width 19 height 19
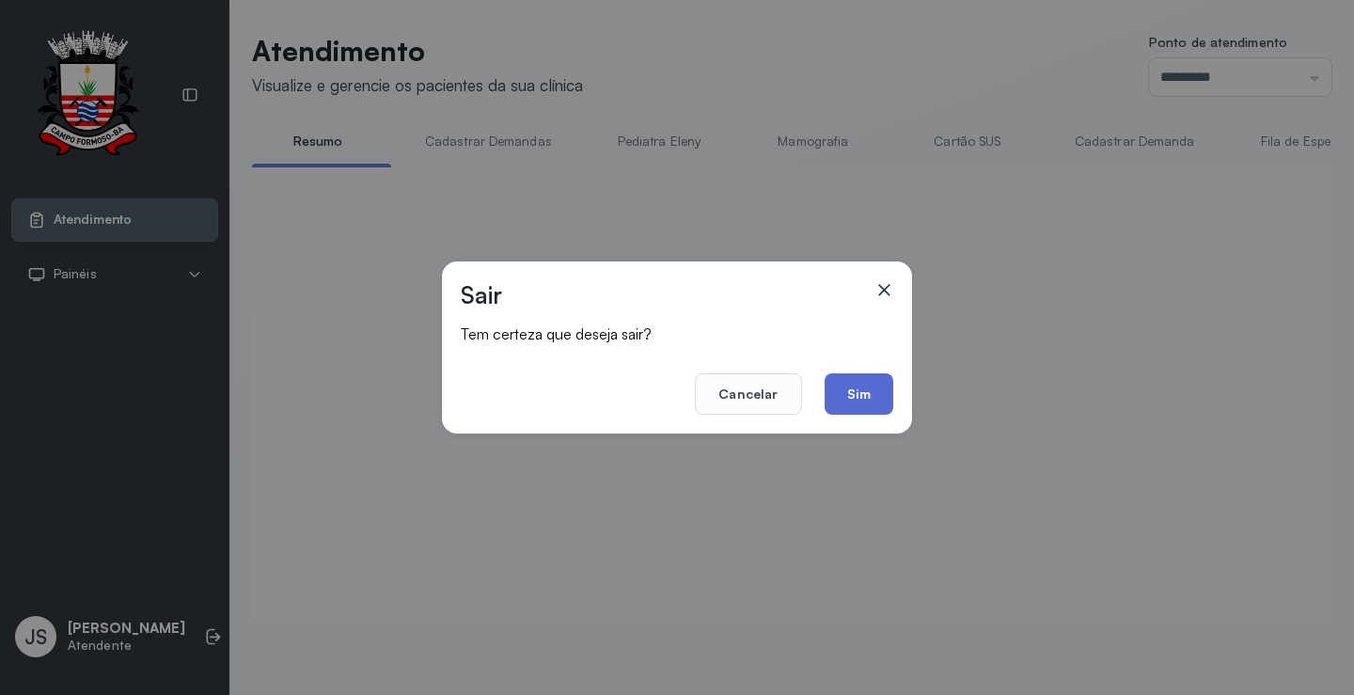
click at [862, 399] on button "Sim" at bounding box center [858, 393] width 69 height 41
